Goal: Use online tool/utility: Utilize a website feature to perform a specific function

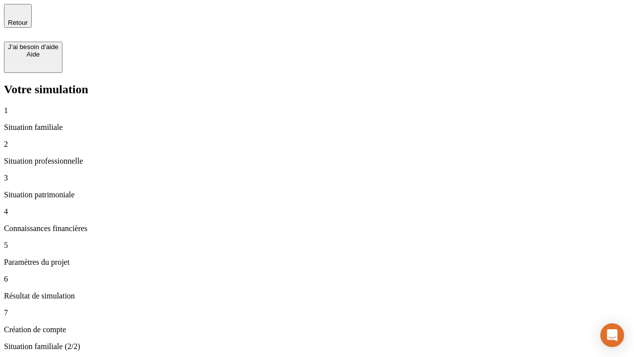
type input "30 000"
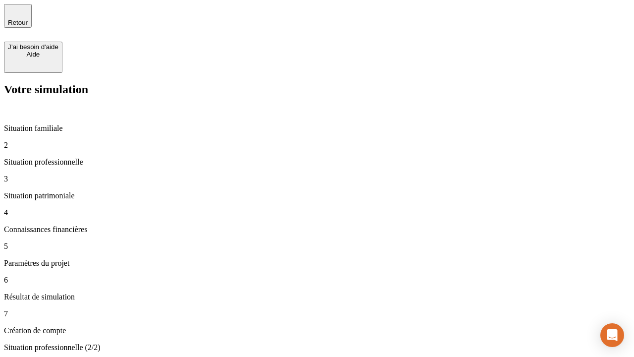
type input "40 000"
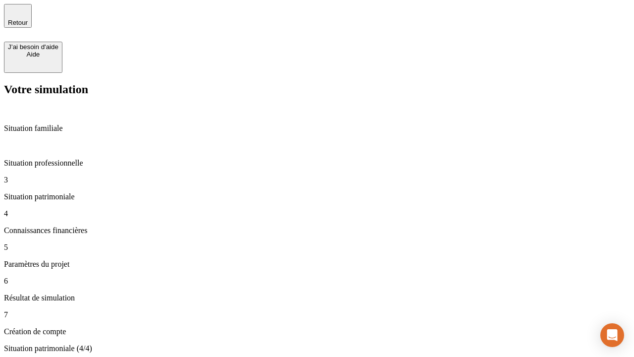
type input "1 100"
type input "20"
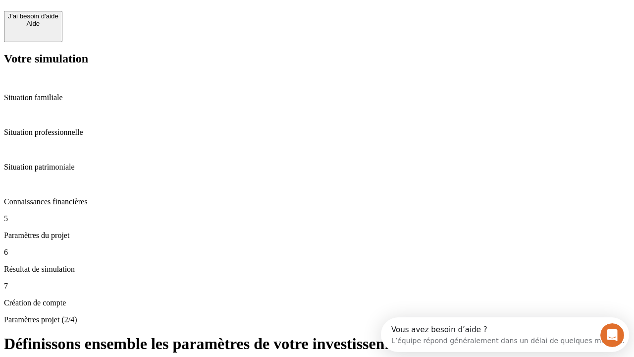
scroll to position [9, 0]
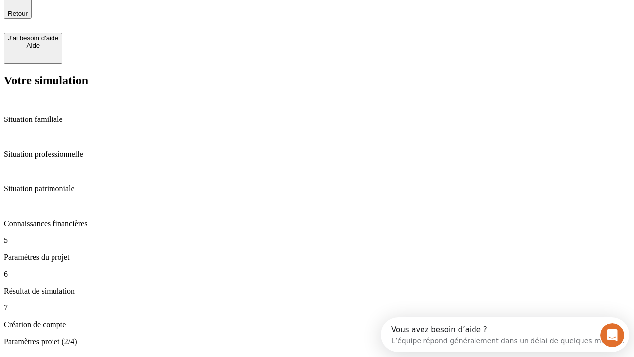
type input "40"
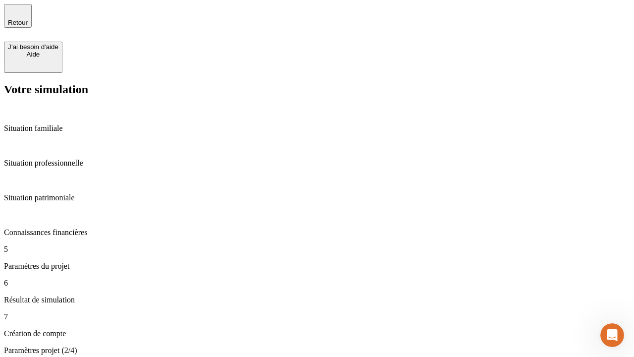
type input "50 000"
type input "640"
